Goal: Task Accomplishment & Management: Manage account settings

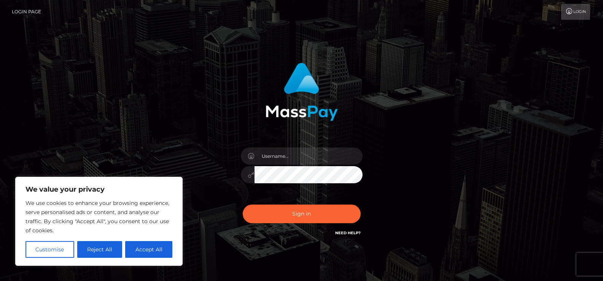
click at [108, 248] on button "Reject All" at bounding box center [99, 249] width 45 height 17
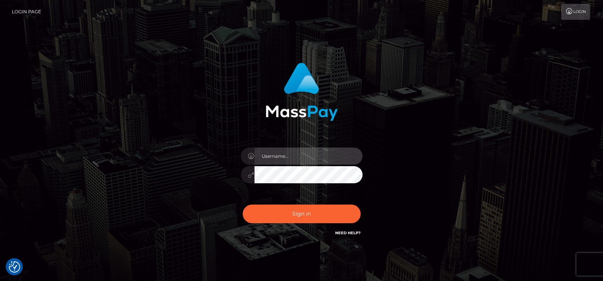
click at [274, 159] on input "text" at bounding box center [308, 156] width 108 height 17
type input "[EMAIL_ADDRESS][DOMAIN_NAME]"
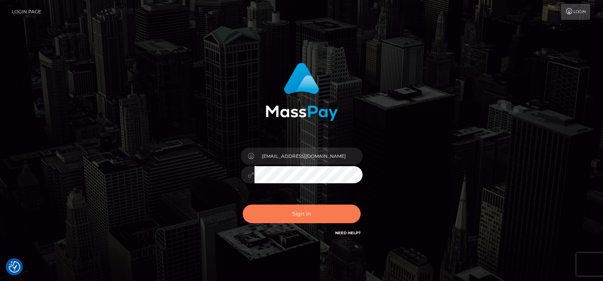
click at [282, 208] on button "Sign in" at bounding box center [302, 214] width 118 height 19
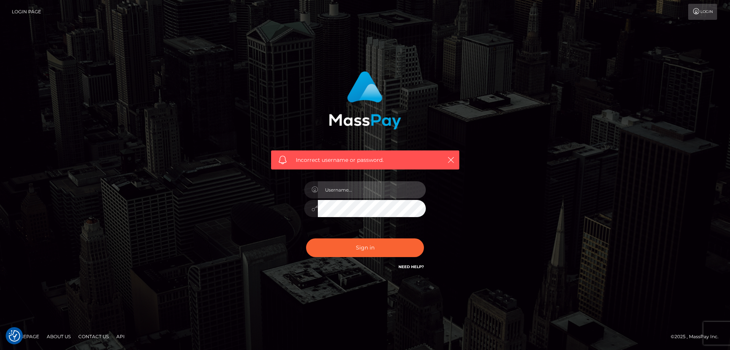
click at [354, 188] on input "text" at bounding box center [372, 189] width 108 height 17
click at [159, 210] on div "Incorrect username or password." at bounding box center [365, 174] width 434 height 219
click at [321, 189] on input "text" at bounding box center [372, 189] width 108 height 17
click at [227, 179] on div "Incorrect username or password." at bounding box center [365, 174] width 434 height 219
click at [342, 196] on input "text" at bounding box center [372, 189] width 108 height 17
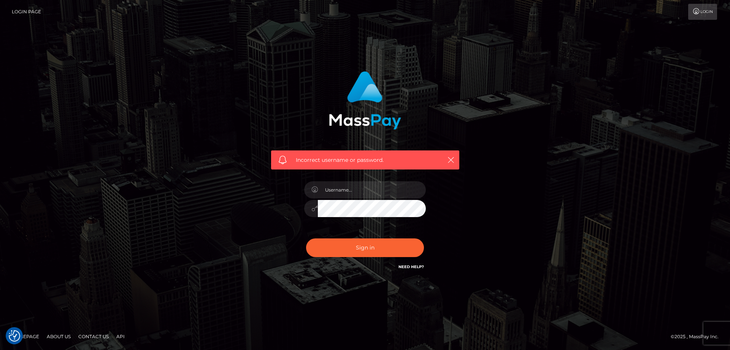
click at [267, 194] on div "Incorrect username or password." at bounding box center [365, 170] width 200 height 211
drag, startPoint x: 453, startPoint y: 161, endPoint x: 347, endPoint y: 187, distance: 108.6
click at [452, 161] on icon "button" at bounding box center [451, 160] width 8 height 8
click at [341, 188] on input "text" at bounding box center [372, 189] width 108 height 17
